Goal: Ask a question

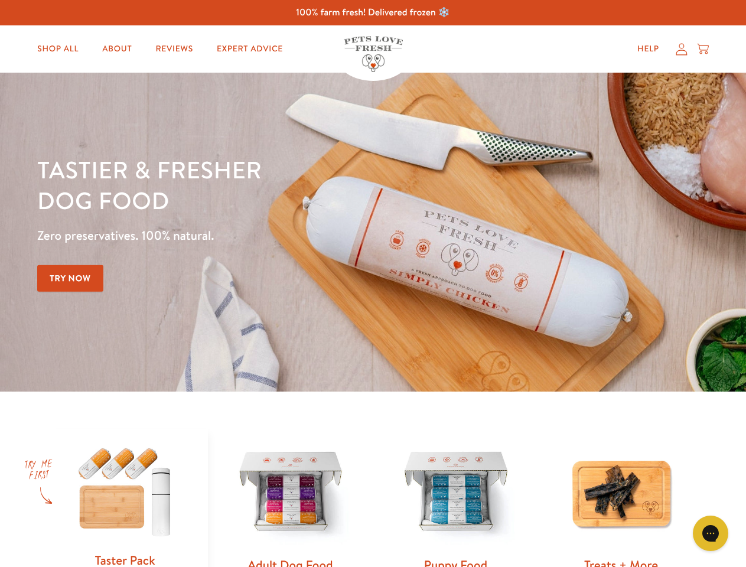
click at [373, 284] on div "Tastier & fresher dog food Zero preservatives. 100% natural. Try Now" at bounding box center [261, 232] width 448 height 156
click at [711, 534] on icon "Gorgias live chat" at bounding box center [710, 533] width 11 height 11
